Goal: Book appointment/travel/reservation

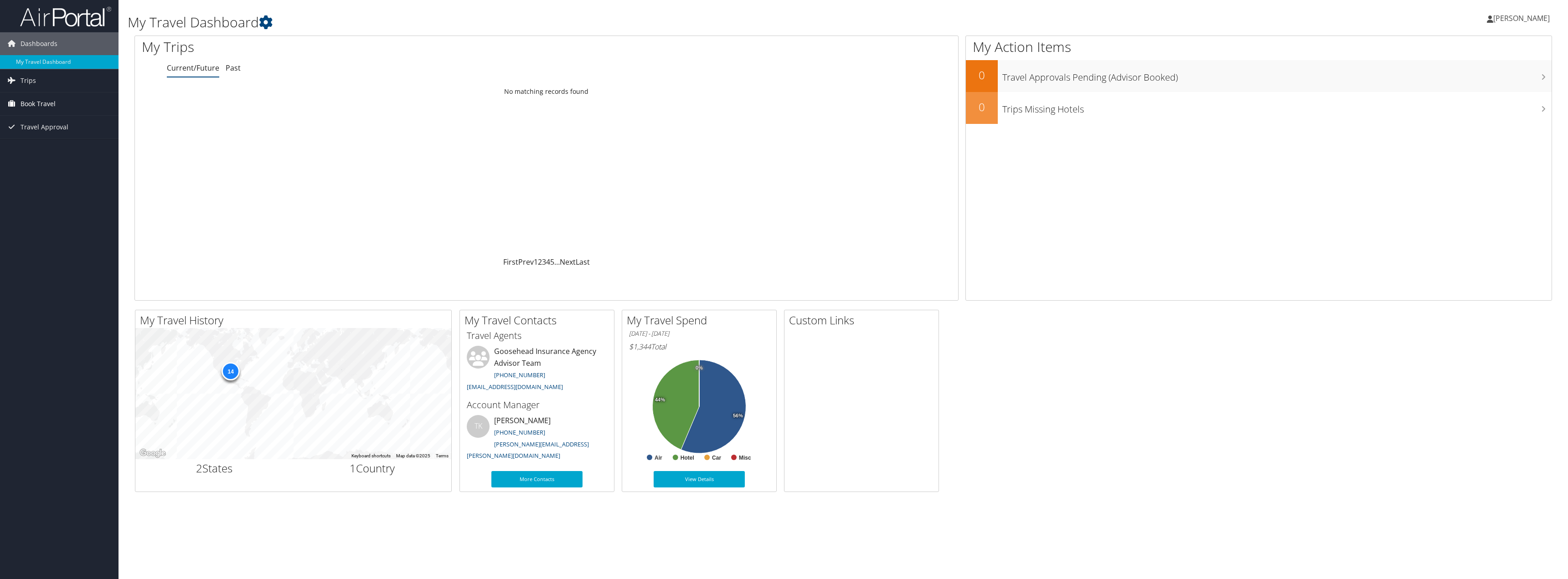
click at [48, 102] on span "Book Travel" at bounding box center [37, 104] width 35 height 23
click at [46, 103] on span "Book Travel" at bounding box center [37, 104] width 35 height 23
click at [101, 146] on link "Book/Manage Online Trips" at bounding box center [59, 149] width 119 height 13
